Goal: Task Accomplishment & Management: Manage account settings

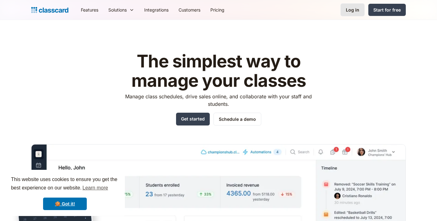
click at [352, 12] on div "Log in" at bounding box center [352, 10] width 13 height 7
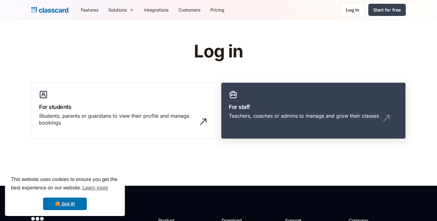
click at [295, 107] on h3 "For staff" at bounding box center [313, 107] width 169 height 8
